Goal: Information Seeking & Learning: Learn about a topic

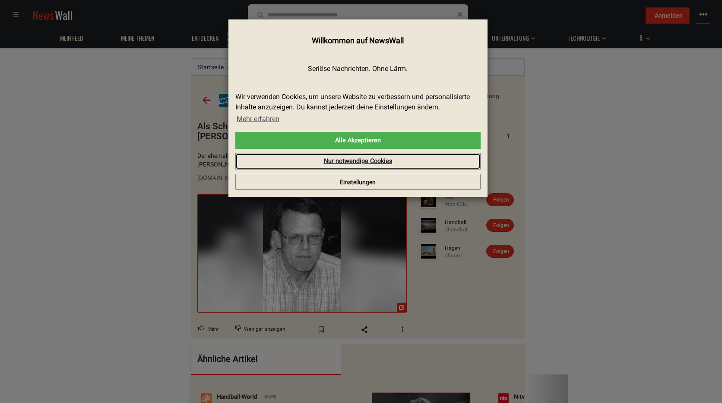
click at [380, 160] on link "Nur notwendige Cookies" at bounding box center [357, 161] width 245 height 16
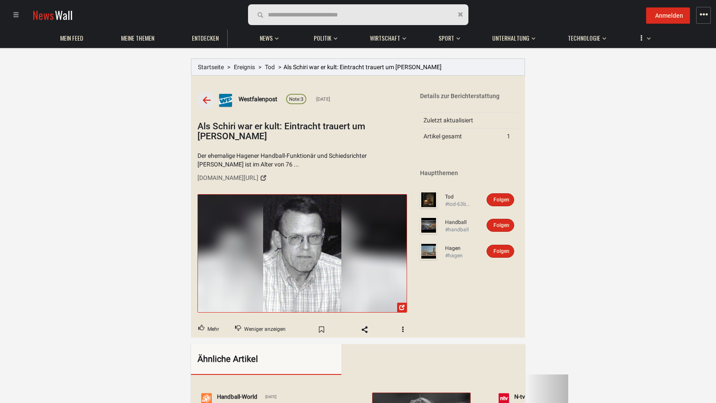
click at [429, 200] on img at bounding box center [428, 199] width 17 height 17
click at [277, 128] on h1 "Als Schiri war er kult: Eintracht trauert um [PERSON_NAME]" at bounding box center [302, 131] width 210 height 20
